Goal: Navigation & Orientation: Find specific page/section

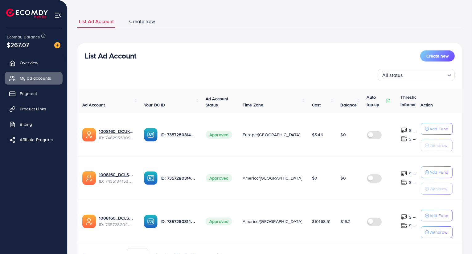
scroll to position [63, 0]
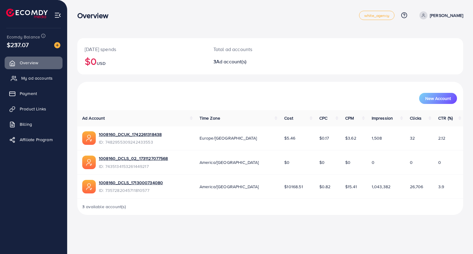
click at [36, 79] on span "My ad accounts" at bounding box center [36, 78] width 31 height 6
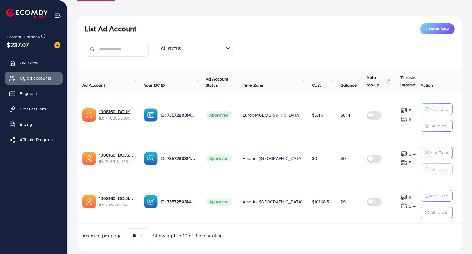
scroll to position [62, 0]
